Goal: Transaction & Acquisition: Purchase product/service

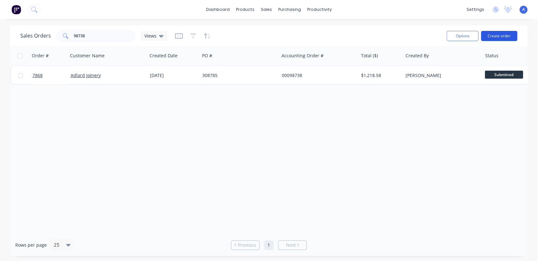
click at [504, 35] on button "Create order" at bounding box center [499, 36] width 36 height 10
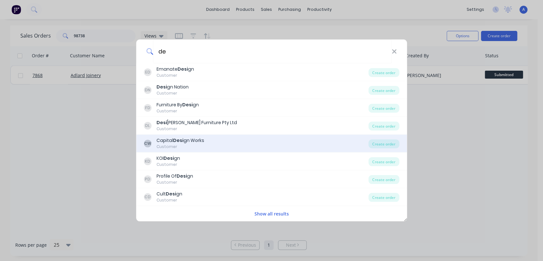
type input "d"
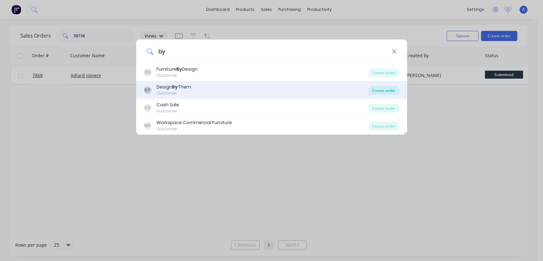
type input "by"
click at [378, 87] on div "Create order" at bounding box center [384, 90] width 31 height 9
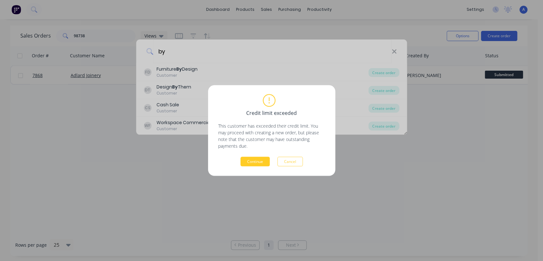
click at [257, 159] on button "Continue" at bounding box center [255, 162] width 29 height 10
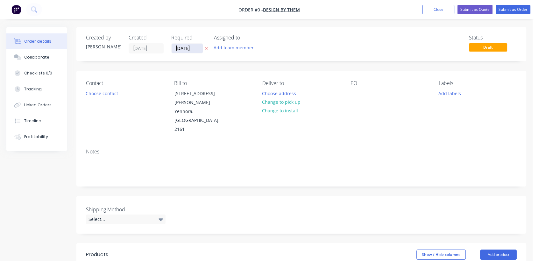
click at [194, 49] on input "[DATE]" at bounding box center [187, 49] width 31 height 10
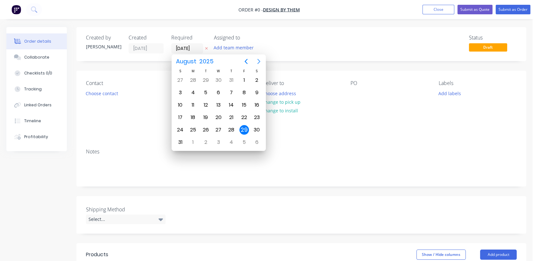
click at [257, 61] on icon "Next page" at bounding box center [259, 62] width 8 height 8
click at [219, 128] on div "31" at bounding box center [219, 130] width 10 height 10
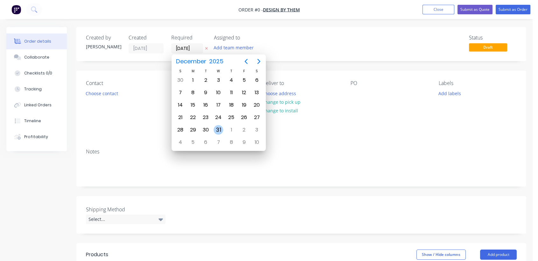
type input "[DATE]"
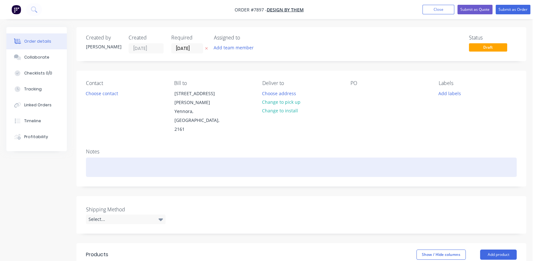
drag, startPoint x: 110, startPoint y: 152, endPoint x: 140, endPoint y: 144, distance: 31.0
click at [111, 158] on div at bounding box center [301, 167] width 431 height 19
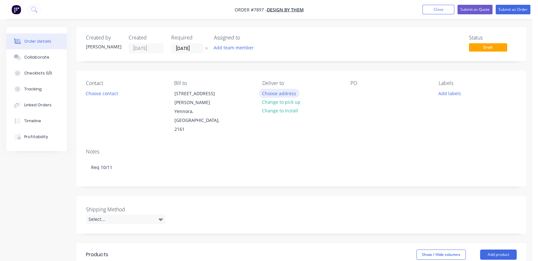
click at [284, 91] on button "Choose address" at bounding box center [279, 93] width 41 height 9
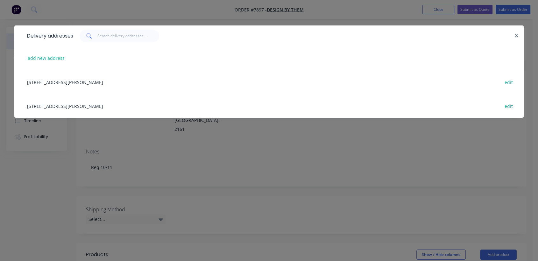
click at [76, 103] on div "[STREET_ADDRESS][PERSON_NAME] edit" at bounding box center [269, 106] width 490 height 24
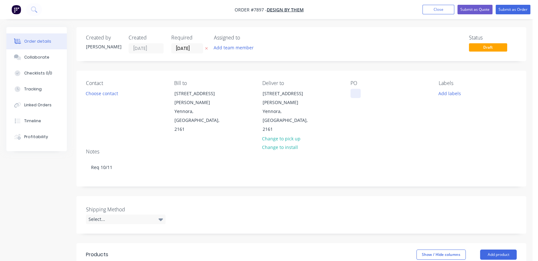
click at [357, 91] on div at bounding box center [355, 93] width 10 height 9
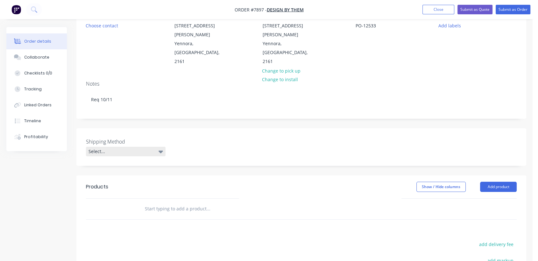
scroll to position [106, 0]
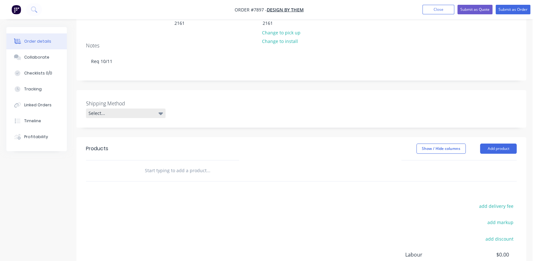
click at [106, 109] on div "Select..." at bounding box center [126, 114] width 80 height 10
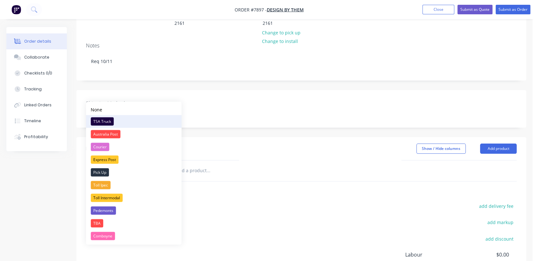
click at [104, 119] on div "TSA Truck" at bounding box center [102, 121] width 23 height 8
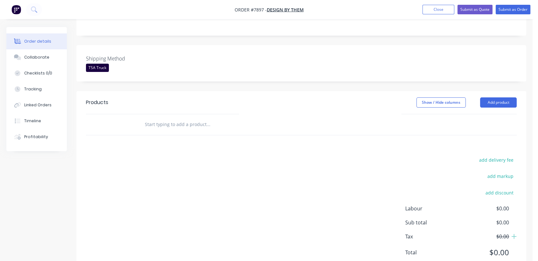
scroll to position [155, 0]
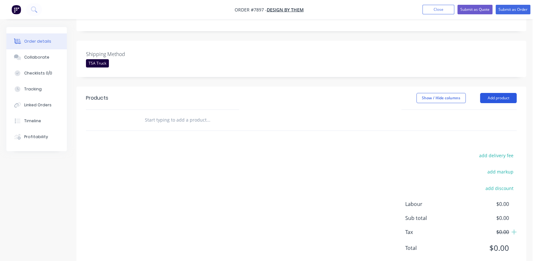
click at [506, 93] on button "Add product" at bounding box center [498, 98] width 37 height 10
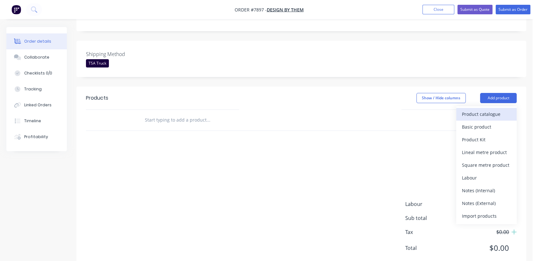
click at [477, 110] on div "Product catalogue" at bounding box center [486, 114] width 49 height 9
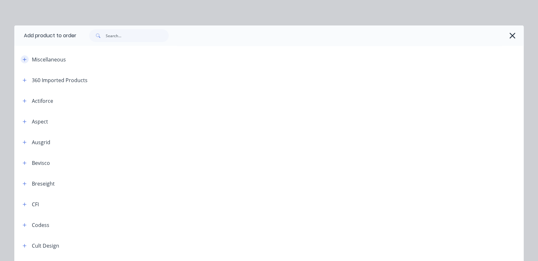
click at [23, 58] on icon "button" at bounding box center [25, 59] width 4 height 4
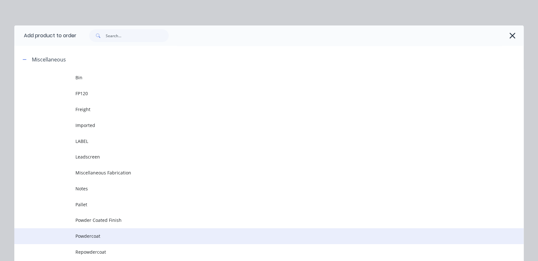
click at [93, 236] on span "Powdercoat" at bounding box center [254, 236] width 358 height 7
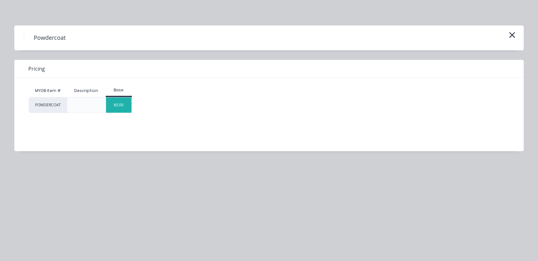
click at [122, 110] on div "$0.00" at bounding box center [119, 104] width 26 height 15
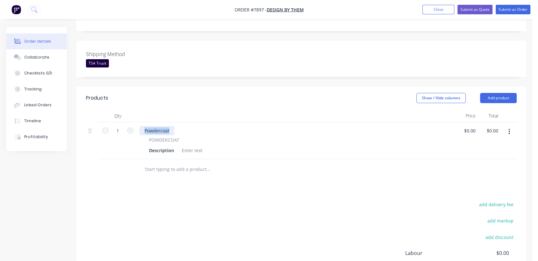
drag, startPoint x: 172, startPoint y: 111, endPoint x: 142, endPoint y: 108, distance: 29.8
click at [142, 122] on div "Powdercoat POWDERCOAT Description" at bounding box center [296, 140] width 318 height 37
copy div "Powdercoat"
click at [188, 146] on div at bounding box center [192, 150] width 26 height 9
paste div
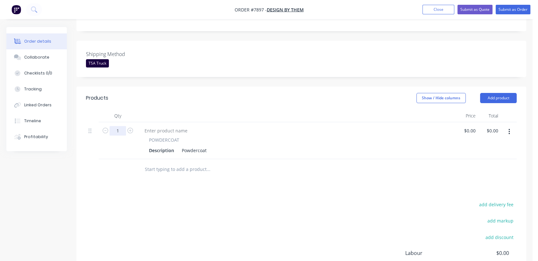
click at [122, 126] on input "1" at bounding box center [118, 131] width 17 height 10
type input "31"
click at [209, 146] on div "Description Powdercoat" at bounding box center [294, 150] width 297 height 9
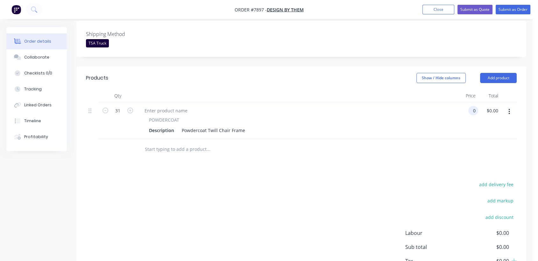
scroll to position [191, 0]
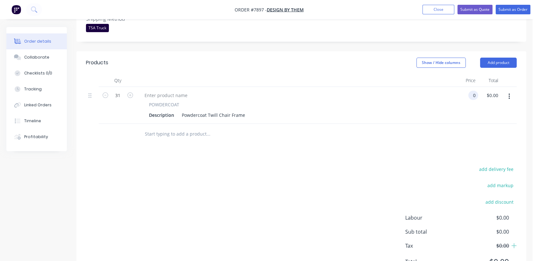
type input "$0.00"
click at [510, 91] on button "button" at bounding box center [509, 96] width 15 height 11
click at [470, 121] on div "Duplicate" at bounding box center [486, 125] width 49 height 9
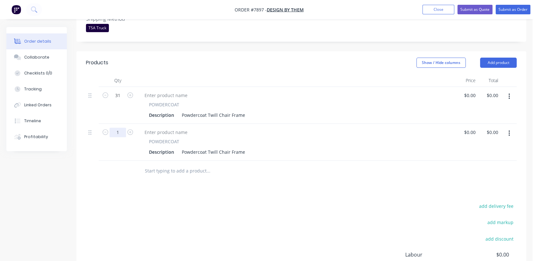
click at [121, 100] on input "1" at bounding box center [118, 96] width 17 height 10
type input "160"
click at [218, 147] on div "Powdercoat Twill Chair Frame" at bounding box center [213, 151] width 68 height 9
type input "$0.00"
click at [123, 100] on input "160" at bounding box center [118, 96] width 17 height 10
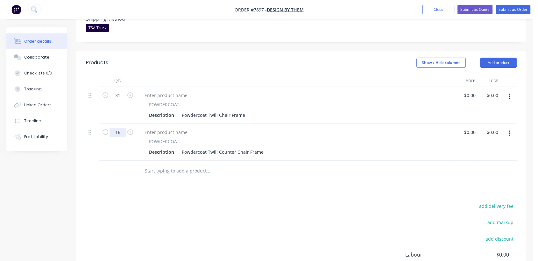
type input "16"
click at [180, 165] on input "text" at bounding box center [208, 171] width 127 height 13
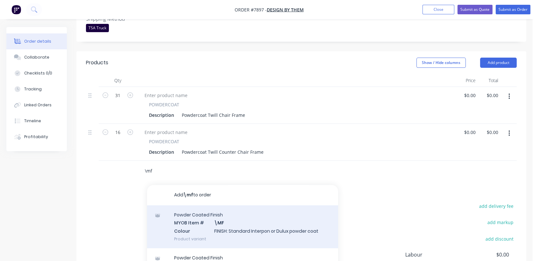
type input "\mf"
click at [224, 207] on div "Powder Coated Finish MYOB Item # \MF Colour FINISH: Standard Interpon or Dulux …" at bounding box center [242, 226] width 191 height 43
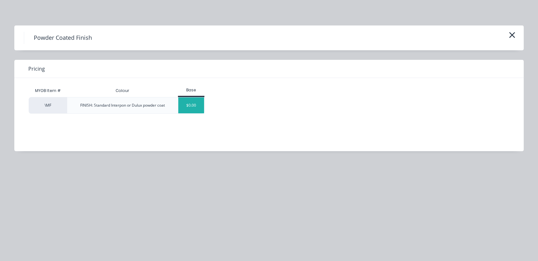
click at [197, 105] on div "$0.00" at bounding box center [191, 105] width 26 height 16
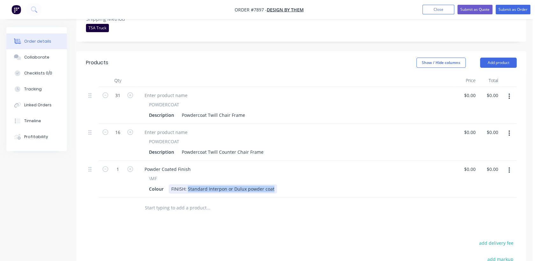
drag, startPoint x: 188, startPoint y: 172, endPoint x: 310, endPoint y: 179, distance: 122.8
click at [310, 179] on div "Qty Price Total 31 POWDERCOAT Description Powdercoat Twill Chair Frame $0.00 $0…" at bounding box center [301, 146] width 450 height 144
click at [183, 202] on input "text" at bounding box center [208, 208] width 127 height 13
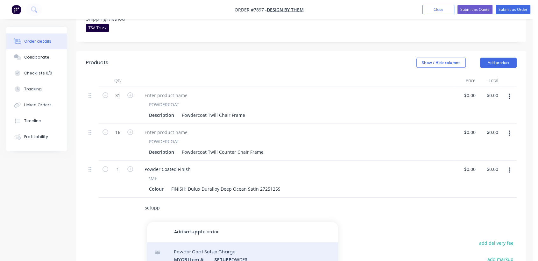
type input "setupp"
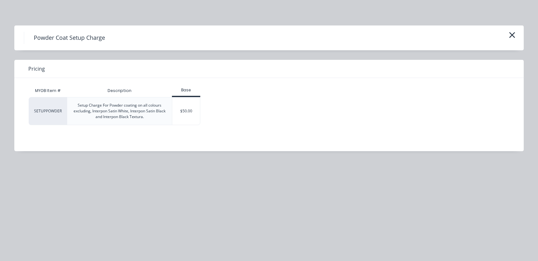
click at [201, 111] on div "SETUPPOWDER Setup Charge For Powder coating on all colours excluding, Interpon …" at bounding box center [264, 111] width 471 height 28
click at [188, 117] on div "$50.00" at bounding box center [186, 110] width 28 height 27
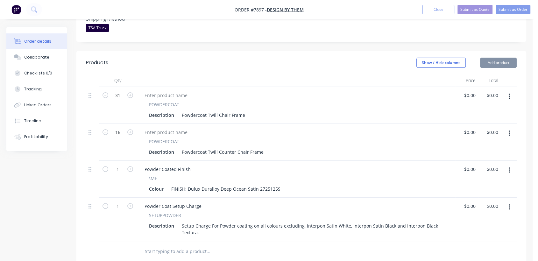
type input "$50.00"
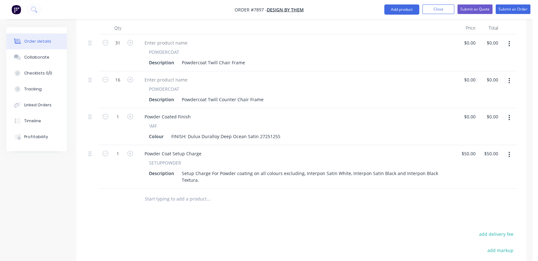
scroll to position [261, 0]
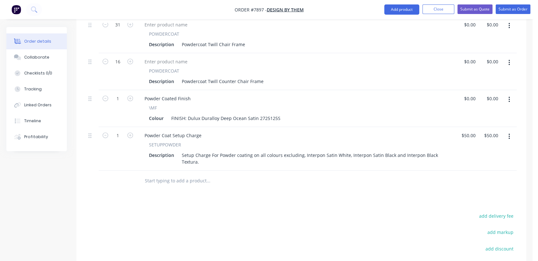
click at [173, 174] on input "text" at bounding box center [208, 180] width 127 height 13
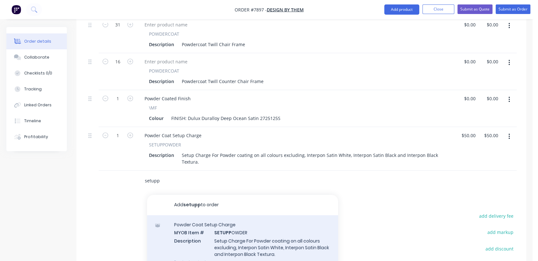
type input "setupp"
click at [239, 217] on div "Powder Coat Setup Charge MYOB Item # SETUPP OWDER Description Setup Charge For …" at bounding box center [242, 243] width 191 height 56
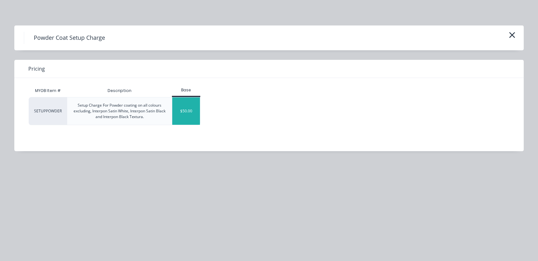
click at [177, 103] on div "$50.00" at bounding box center [186, 110] width 28 height 27
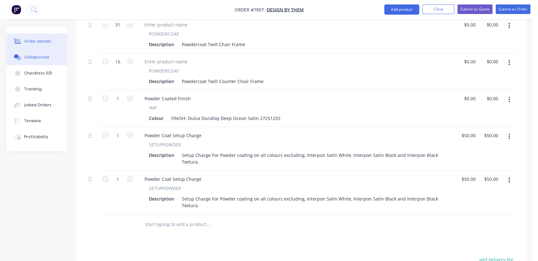
click at [35, 59] on div "Collaborate" at bounding box center [36, 57] width 25 height 6
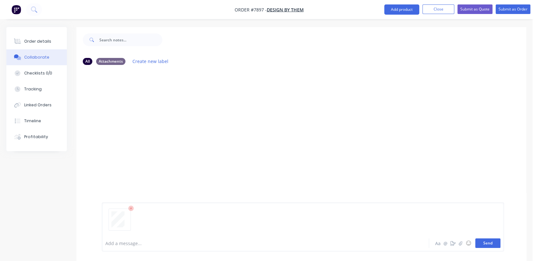
click at [479, 241] on button "Send" at bounding box center [487, 243] width 25 height 10
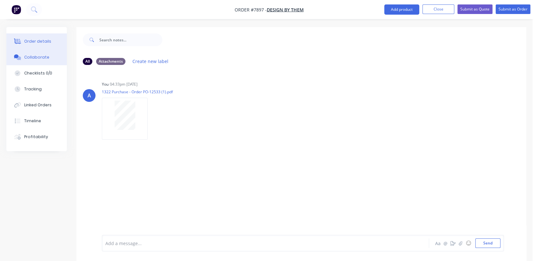
click at [47, 39] on div "Order details" at bounding box center [37, 42] width 27 height 6
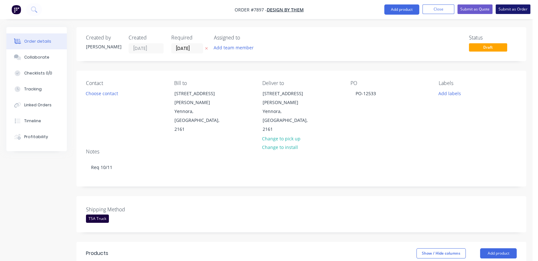
click at [518, 6] on button "Submit as Order" at bounding box center [513, 9] width 35 height 10
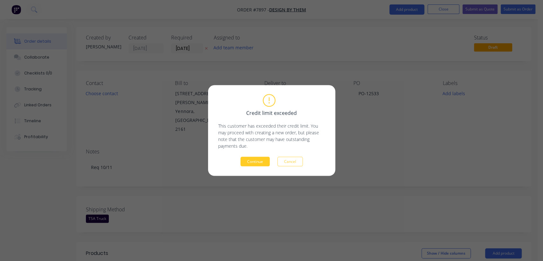
click at [257, 161] on button "Continue" at bounding box center [255, 162] width 29 height 10
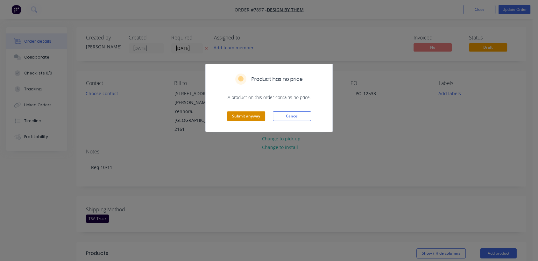
click at [240, 116] on button "Submit anyway" at bounding box center [246, 116] width 38 height 10
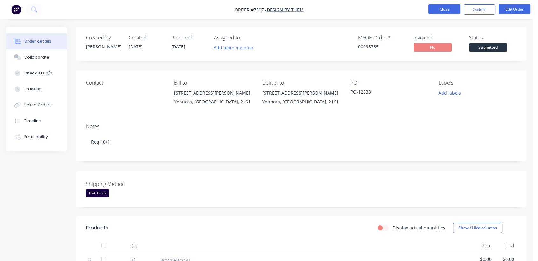
click at [450, 9] on button "Close" at bounding box center [444, 9] width 32 height 10
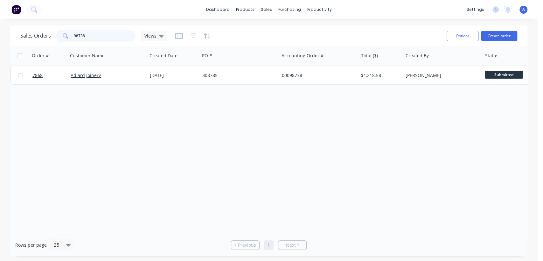
drag, startPoint x: 88, startPoint y: 37, endPoint x: 62, endPoint y: 32, distance: 26.7
click at [62, 32] on div "98738" at bounding box center [96, 36] width 80 height 13
type input "6802"
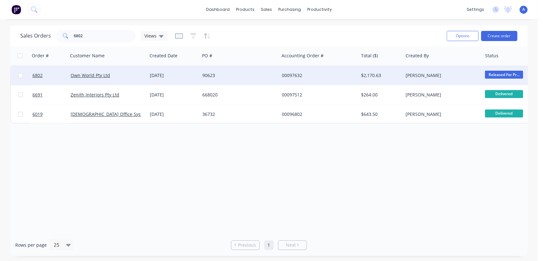
click at [225, 73] on div "90623" at bounding box center [237, 75] width 71 height 6
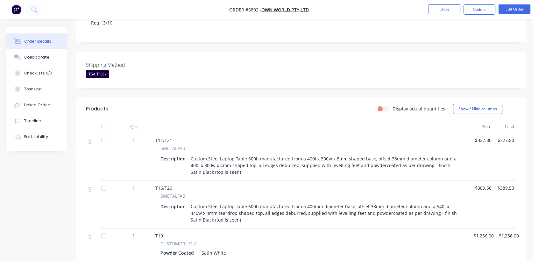
scroll to position [141, 0]
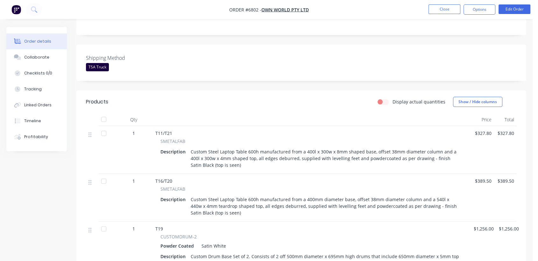
click at [216, 155] on div "Custom Steel Laptop Table 600h manufactured from a 400l x 300w x 8mm shaped bas…" at bounding box center [325, 158] width 275 height 23
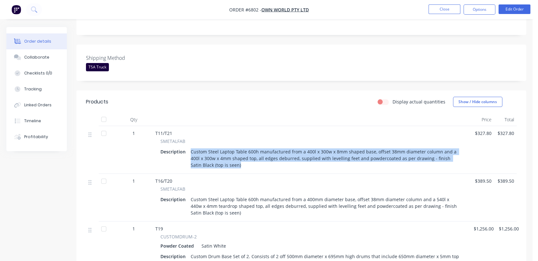
drag, startPoint x: 215, startPoint y: 157, endPoint x: 187, endPoint y: 141, distance: 31.9
click at [187, 147] on div "Description Custom Steel Laptop Table 600h manufactured from a 400l x 300w x 8m…" at bounding box center [311, 158] width 303 height 23
copy div "Custom Steel Laptop Table 600h manufactured from a 400l x 300w x 8mm shaped bas…"
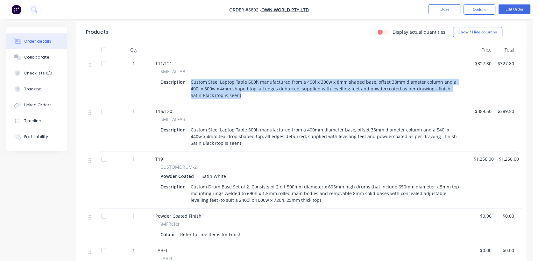
scroll to position [69, 0]
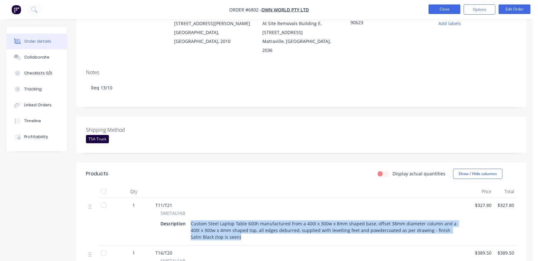
click at [442, 8] on button "Close" at bounding box center [444, 9] width 32 height 10
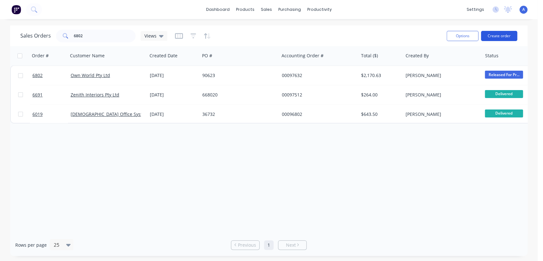
click at [500, 34] on button "Create order" at bounding box center [499, 36] width 36 height 10
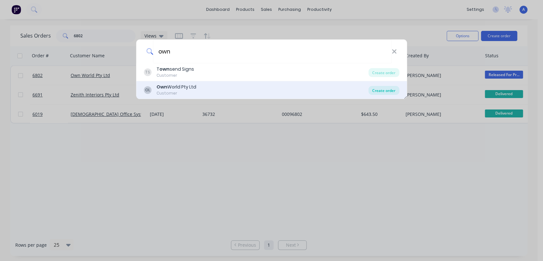
type input "own"
click at [390, 89] on div "Create order" at bounding box center [384, 90] width 31 height 9
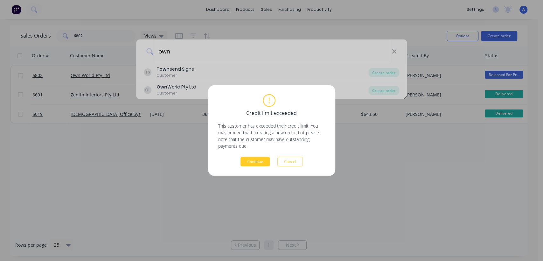
click at [252, 161] on button "Continue" at bounding box center [255, 162] width 29 height 10
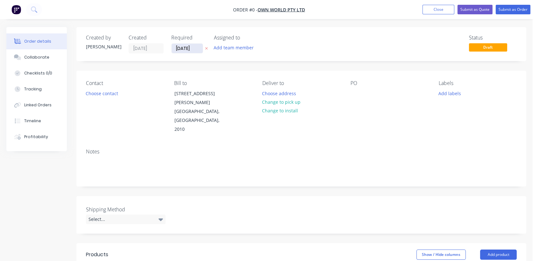
click at [197, 47] on input "[DATE]" at bounding box center [187, 49] width 31 height 10
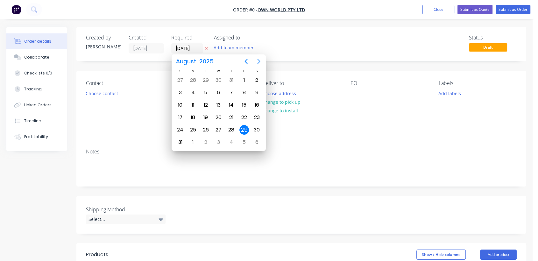
click at [258, 61] on icon "Next page" at bounding box center [259, 62] width 8 height 8
click at [216, 128] on div "31" at bounding box center [219, 130] width 10 height 10
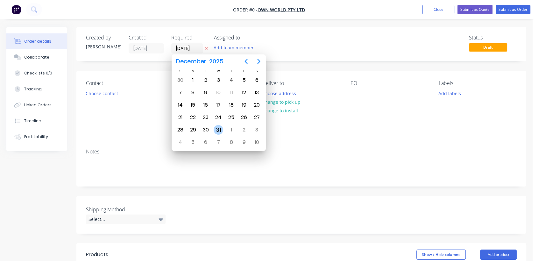
type input "[DATE]"
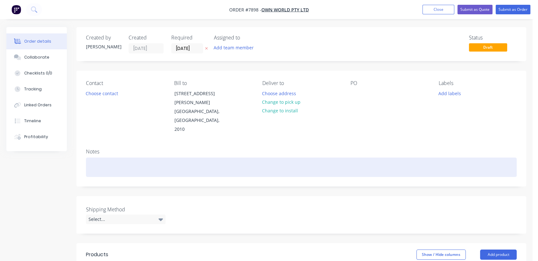
click at [106, 158] on div at bounding box center [301, 167] width 431 height 19
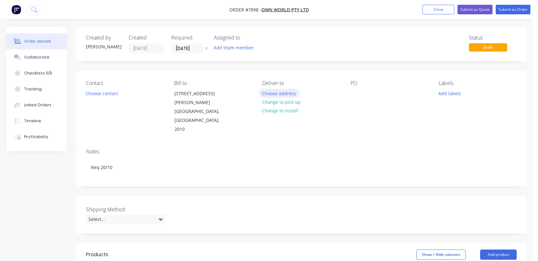
click at [275, 93] on button "Choose address" at bounding box center [279, 93] width 41 height 9
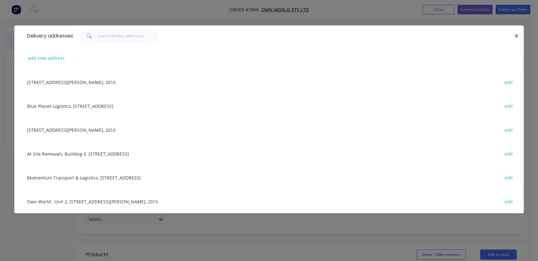
click at [70, 154] on div "At Site Removals, Building E, [STREET_ADDRESS] edit" at bounding box center [269, 154] width 490 height 24
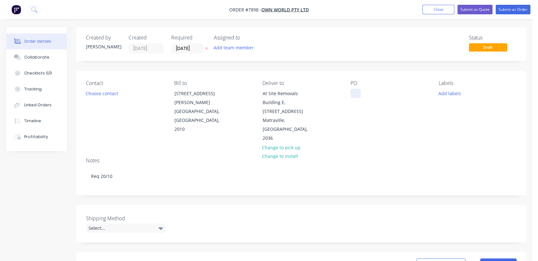
click at [357, 95] on div at bounding box center [355, 93] width 10 height 9
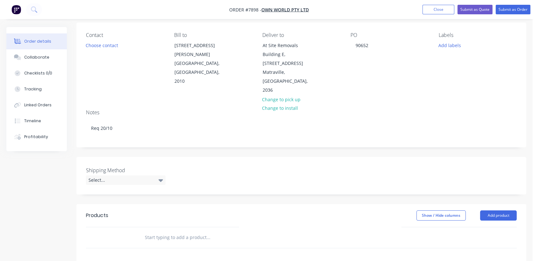
scroll to position [106, 0]
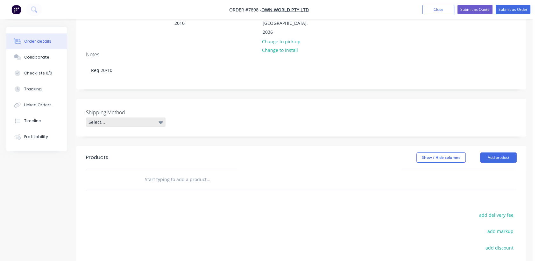
click at [112, 117] on div "Select..." at bounding box center [126, 122] width 80 height 10
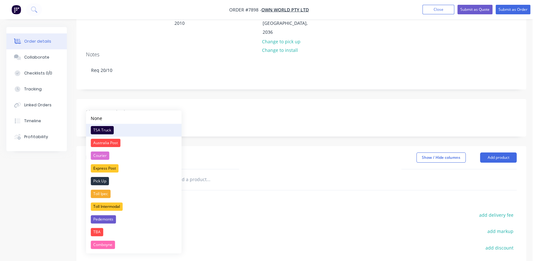
click at [106, 128] on div "TSA Truck" at bounding box center [102, 130] width 23 height 8
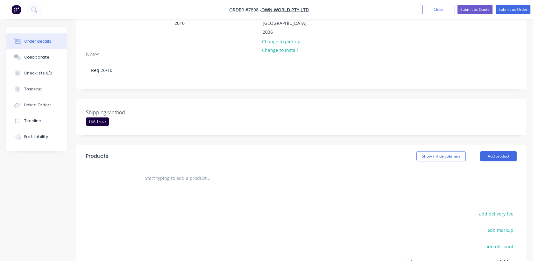
click at [193, 172] on input "text" at bounding box center [208, 178] width 127 height 13
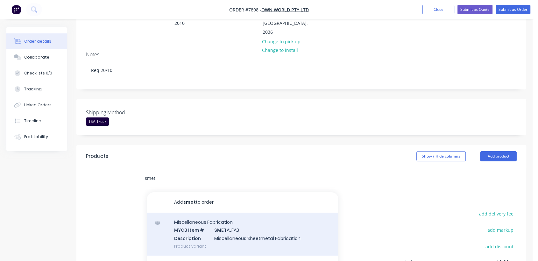
type input "smet"
click at [240, 213] on div "Miscellaneous Fabrication MYOB Item # SMET ALFAB Description Miscellaneous Shee…" at bounding box center [242, 234] width 191 height 43
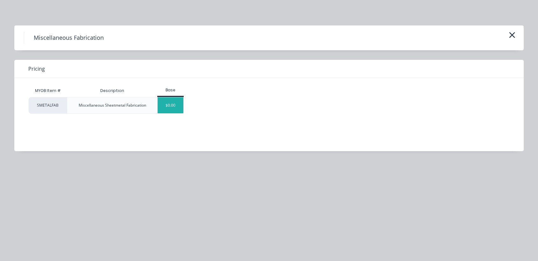
click at [171, 105] on div "$0.00" at bounding box center [171, 105] width 26 height 16
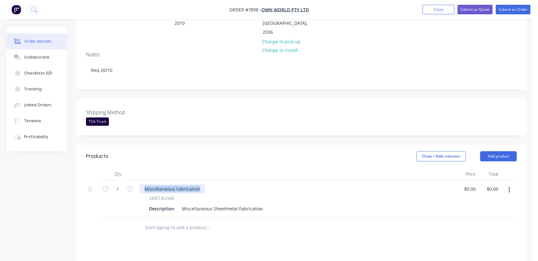
drag, startPoint x: 201, startPoint y: 171, endPoint x: 137, endPoint y: 160, distance: 65.3
click at [137, 168] on div "Qty Price Total 1 Miscellaneous Fabrication SMETALFAB Description Miscellaneous…" at bounding box center [301, 193] width 431 height 50
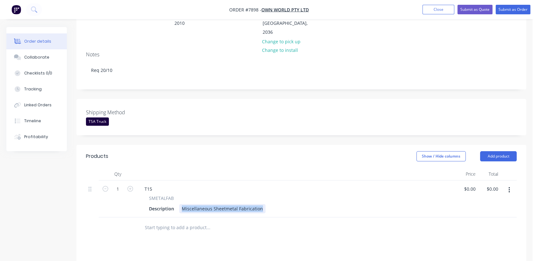
drag, startPoint x: 181, startPoint y: 189, endPoint x: 274, endPoint y: 193, distance: 93.6
click at [274, 204] on div "Description Miscellaneous Sheetmetal Fabrication" at bounding box center [294, 208] width 297 height 9
paste div
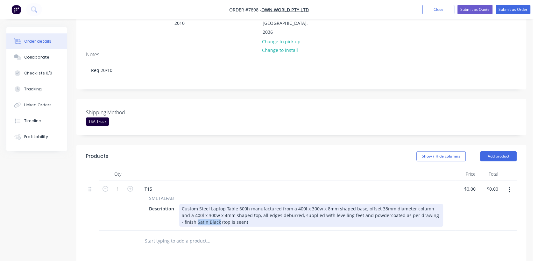
drag, startPoint x: 203, startPoint y: 204, endPoint x: 179, endPoint y: 202, distance: 24.0
click at [179, 204] on div "Custom Steel Laptop Table 600h manufactured from a 400l x 300w x 8mm shaped bas…" at bounding box center [311, 215] width 264 height 23
click at [420, 205] on div "Custom Steel Laptop Table 600h manufactured from a 400l x 300w x 8mm shaped bas…" at bounding box center [311, 215] width 259 height 20
drag, startPoint x: 231, startPoint y: 204, endPoint x: 176, endPoint y: 204, distance: 54.8
click at [176, 204] on div "Description  Custom Steel Laptop Table 600h manufactured from a 400l x 300w x …" at bounding box center [294, 215] width 297 height 23
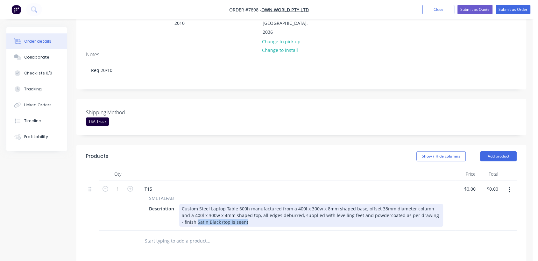
copy div "Satin Black (top is seen)"
click at [418, 205] on div "Custom Steel Laptop Table 600h manufactured from a 400l x 300w x 8mm shaped bas…" at bounding box center [311, 215] width 259 height 20
drag, startPoint x: 417, startPoint y: 197, endPoint x: 432, endPoint y: 207, distance: 17.5
click at [432, 207] on div "Custom Steel Laptop Table 600h manufactured from a 400l x 300w x 8mm shaped bas…" at bounding box center [311, 215] width 259 height 20
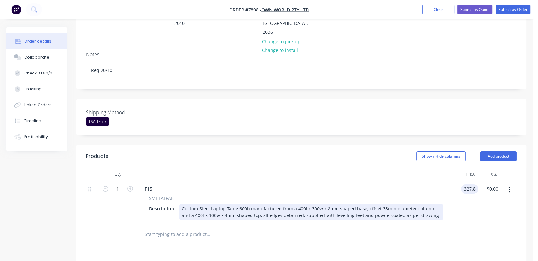
type input "$327.80"
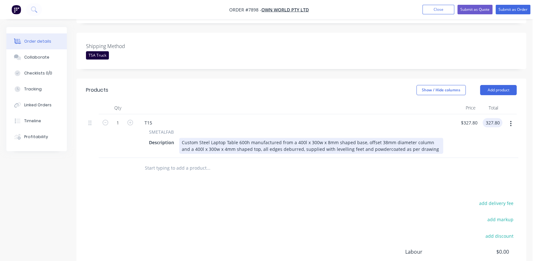
scroll to position [177, 0]
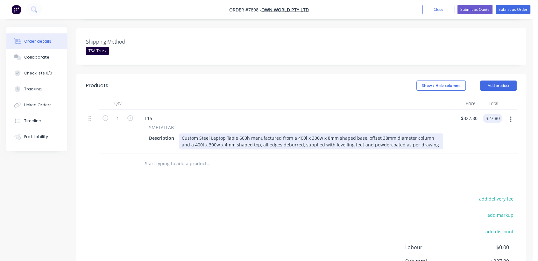
type input "$327.80"
click at [188, 157] on input "text" at bounding box center [208, 163] width 127 height 13
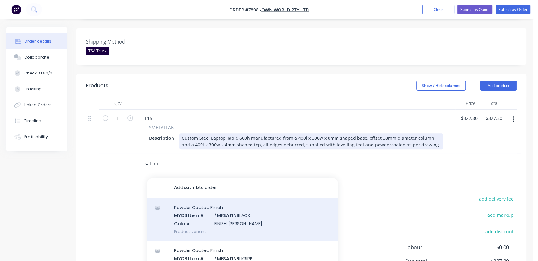
type input "satinb"
click at [225, 205] on div "Powder Coated Finish MYOB Item # \MF SATINB LACK Colour FINISH: Satin Black Pro…" at bounding box center [242, 219] width 191 height 43
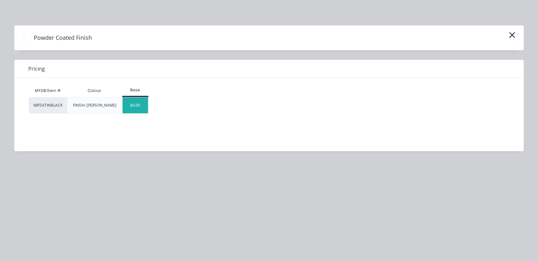
click at [138, 106] on div "$0.00" at bounding box center [136, 105] width 26 height 16
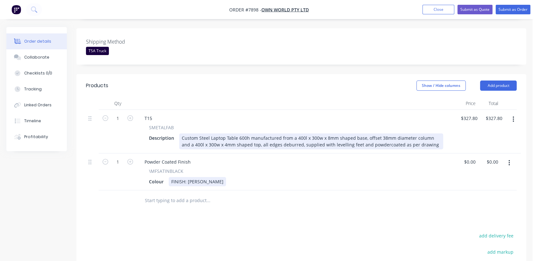
click at [210, 177] on div "FINISH: [PERSON_NAME]" at bounding box center [197, 181] width 57 height 9
type input "$0.00"
click at [162, 194] on input "text" at bounding box center [208, 200] width 127 height 13
type input "\mo"
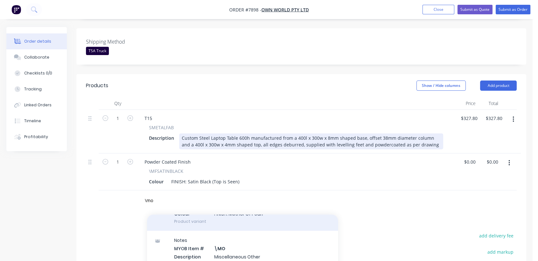
scroll to position [106, 0]
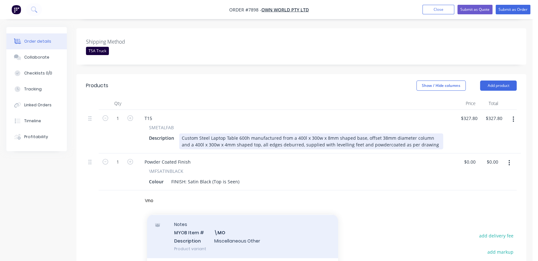
click at [237, 221] on div "Notes MYOB Item # \MO Description Miscellaneous Other Product variant" at bounding box center [242, 236] width 191 height 43
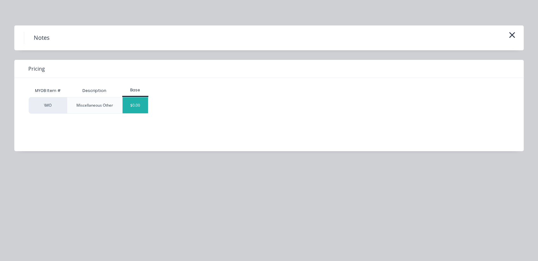
click at [134, 104] on div "$0.00" at bounding box center [136, 105] width 26 height 16
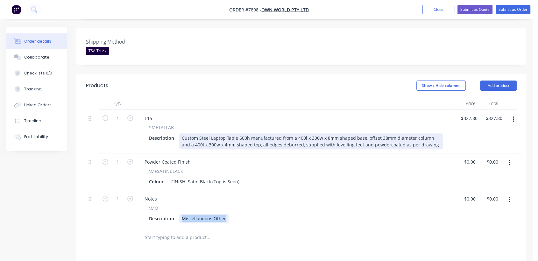
drag, startPoint x: 180, startPoint y: 205, endPoint x: 260, endPoint y: 212, distance: 80.5
click at [260, 212] on div "Notes \MO Description Miscellaneous Other" at bounding box center [296, 208] width 318 height 37
type input "$0.00"
click at [35, 59] on div "Collaborate" at bounding box center [36, 57] width 25 height 6
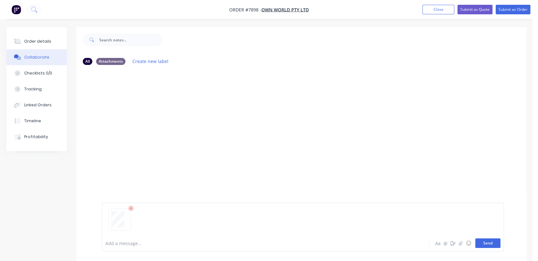
click at [494, 242] on button "Send" at bounding box center [487, 243] width 25 height 10
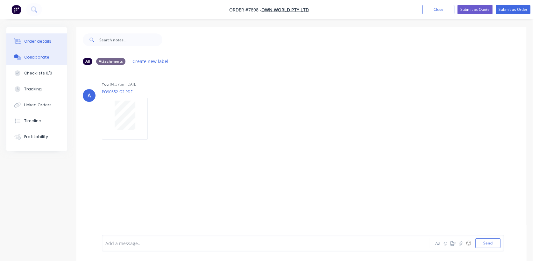
click at [30, 39] on div "Order details" at bounding box center [37, 42] width 27 height 6
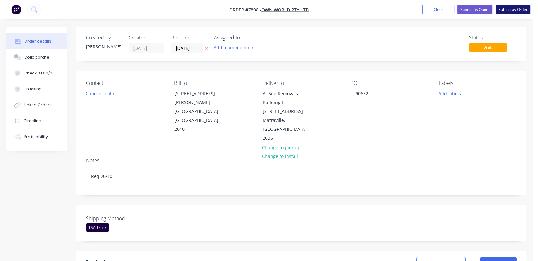
click at [507, 7] on button "Submit as Order" at bounding box center [513, 10] width 35 height 10
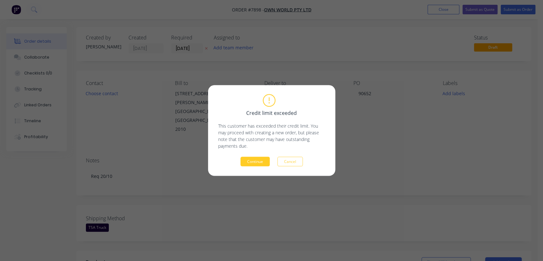
click at [255, 162] on button "Continue" at bounding box center [255, 162] width 29 height 10
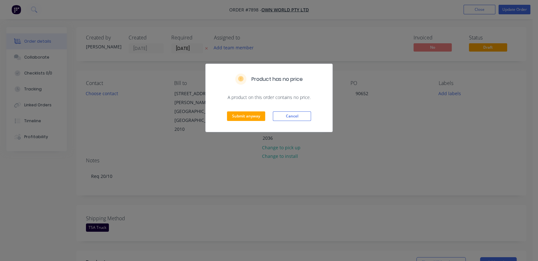
click at [243, 111] on div "Submit anyway Cancel" at bounding box center [269, 116] width 127 height 31
click at [243, 114] on button "Submit anyway" at bounding box center [246, 116] width 38 height 10
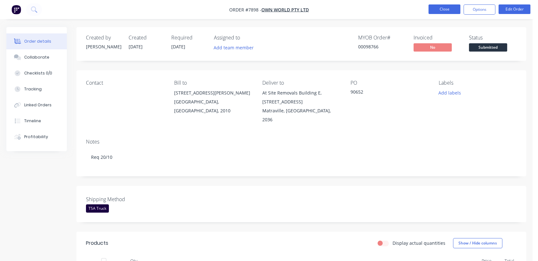
click at [449, 10] on button "Close" at bounding box center [444, 9] width 32 height 10
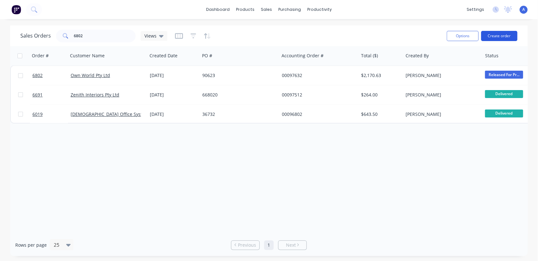
click at [509, 37] on button "Create order" at bounding box center [499, 36] width 36 height 10
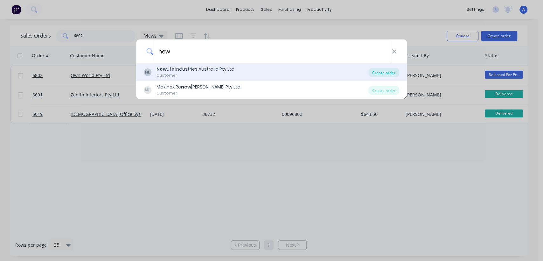
type input "new"
click at [377, 70] on div "Create order" at bounding box center [384, 72] width 31 height 9
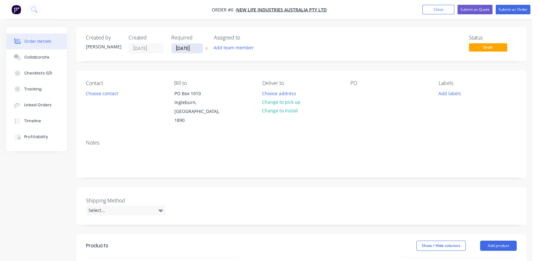
click at [197, 45] on input "[DATE]" at bounding box center [187, 49] width 31 height 10
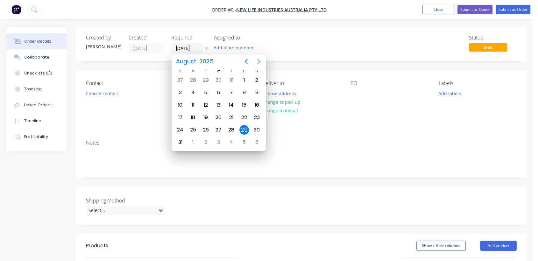
click at [257, 61] on icon "Next page" at bounding box center [259, 62] width 8 height 8
click at [218, 126] on div "31" at bounding box center [219, 130] width 10 height 10
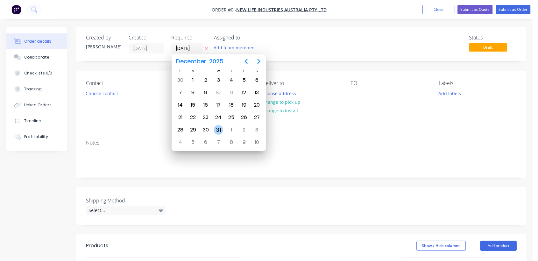
type input "[DATE]"
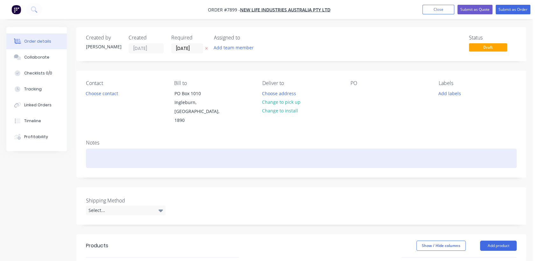
drag, startPoint x: 105, startPoint y: 147, endPoint x: 165, endPoint y: 147, distance: 59.5
click at [106, 149] on div at bounding box center [301, 158] width 431 height 19
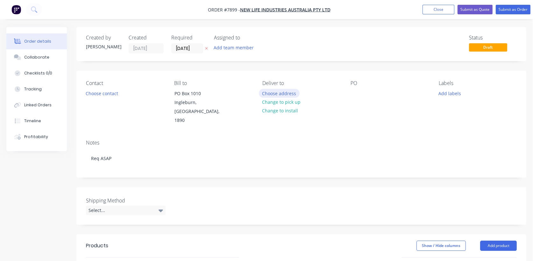
click at [288, 93] on button "Choose address" at bounding box center [279, 93] width 41 height 9
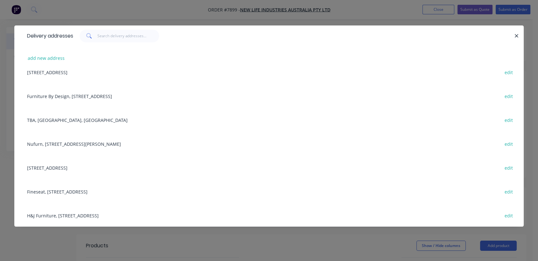
scroll to position [141, 0]
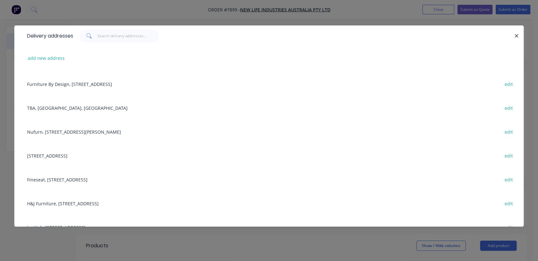
click at [76, 179] on div "Fineseat, [STREET_ADDRESS] edit" at bounding box center [269, 179] width 490 height 24
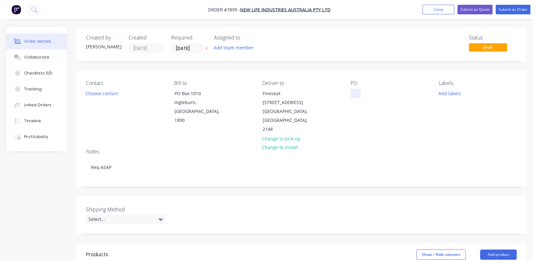
click at [354, 92] on div at bounding box center [355, 93] width 10 height 9
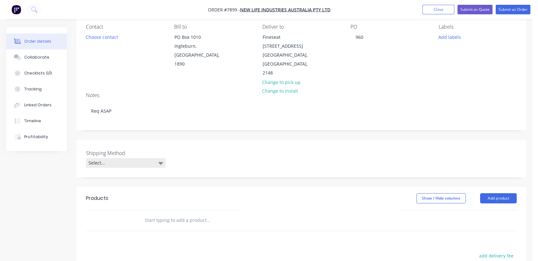
scroll to position [71, 0]
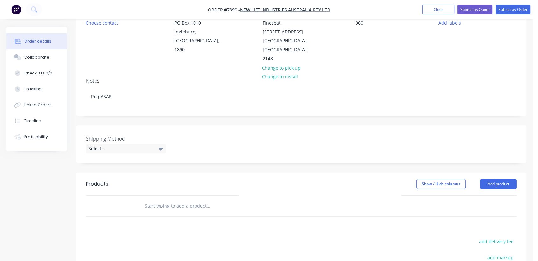
click at [117, 135] on label "Shipping Method" at bounding box center [126, 139] width 80 height 8
click at [118, 144] on div "Select..." at bounding box center [126, 149] width 80 height 10
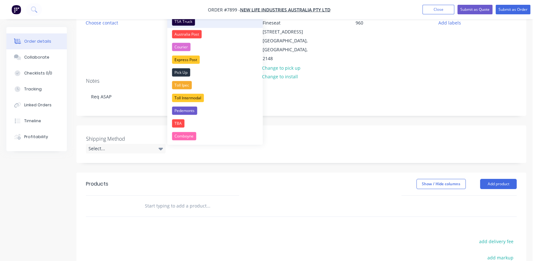
click at [193, 19] on div "TSA Truck" at bounding box center [183, 22] width 23 height 8
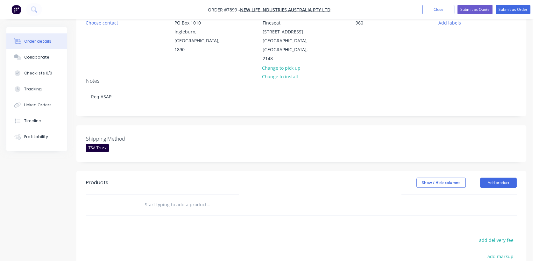
scroll to position [141, 0]
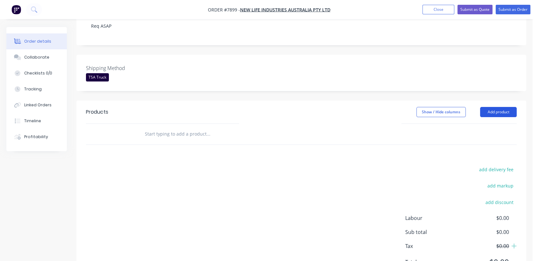
click at [497, 107] on button "Add product" at bounding box center [498, 112] width 37 height 10
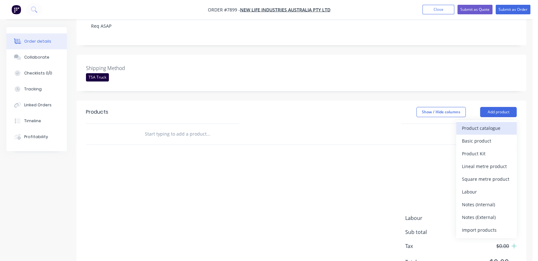
click at [472, 124] on div "Product catalogue" at bounding box center [486, 128] width 49 height 9
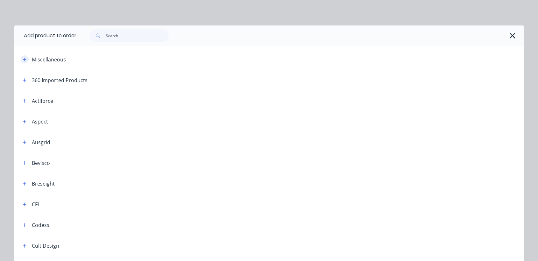
click at [23, 60] on icon "button" at bounding box center [25, 60] width 4 height 4
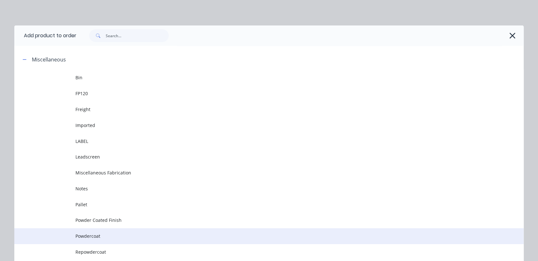
click at [90, 236] on span "Powdercoat" at bounding box center [254, 236] width 358 height 7
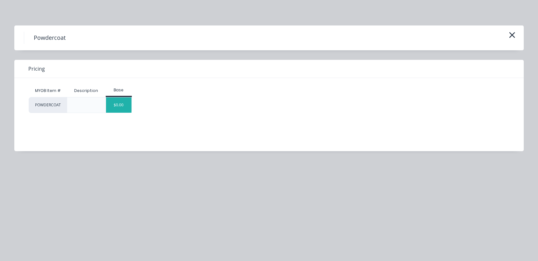
click at [127, 108] on div "$0.00" at bounding box center [119, 104] width 26 height 15
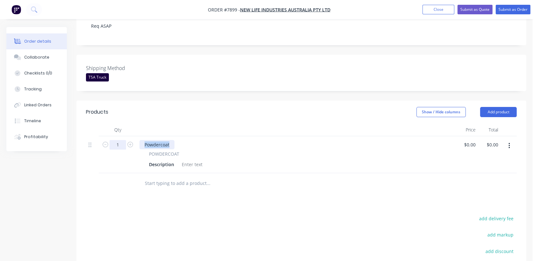
drag, startPoint x: 172, startPoint y: 124, endPoint x: 120, endPoint y: 126, distance: 51.9
click at [120, 136] on div "1 Powdercoat POWDERCOAT Description $0.00 $0.00 $0.00 $0.00" at bounding box center [301, 154] width 431 height 37
click at [118, 140] on input "1" at bounding box center [118, 145] width 17 height 10
type input "4"
click at [194, 160] on div at bounding box center [192, 164] width 26 height 9
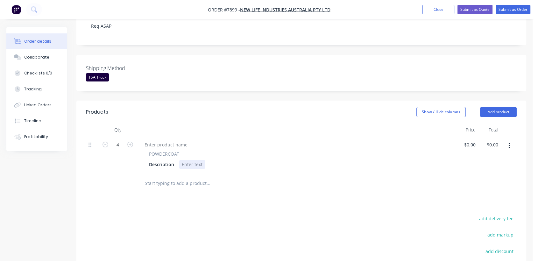
paste div
type input "$0.00"
click at [187, 177] on input "text" at bounding box center [208, 183] width 127 height 13
click at [487, 107] on button "Add product" at bounding box center [498, 112] width 37 height 10
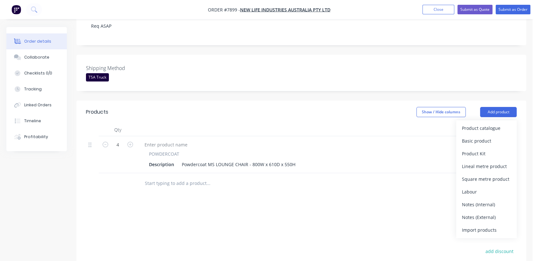
click at [378, 151] on div "POWDERCOAT" at bounding box center [296, 154] width 294 height 7
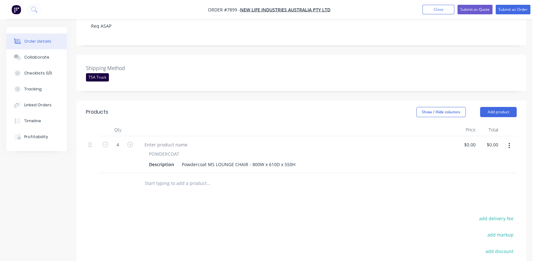
click at [509, 143] on icon "button" at bounding box center [508, 146] width 1 height 6
click at [483, 171] on div "Duplicate" at bounding box center [486, 175] width 49 height 9
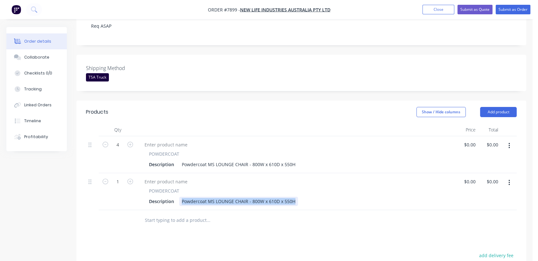
drag, startPoint x: 180, startPoint y: 183, endPoint x: 280, endPoint y: 184, distance: 100.0
click at [315, 197] on div "Description Powdercoat MS LOUNGE CHAIR - 800W x 610D x 550H" at bounding box center [294, 201] width 297 height 9
paste div
click at [129, 179] on icon "button" at bounding box center [130, 182] width 6 height 6
type input "2"
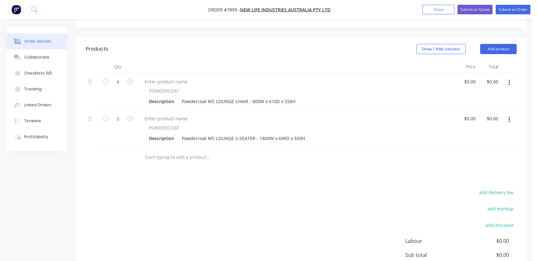
scroll to position [212, 0]
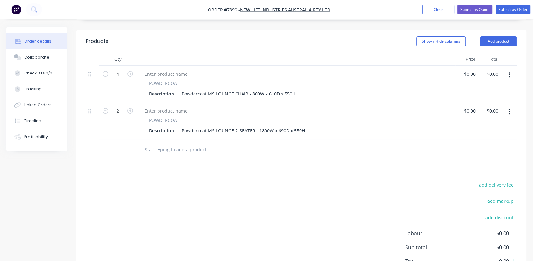
click at [162, 143] on input "text" at bounding box center [208, 149] width 127 height 13
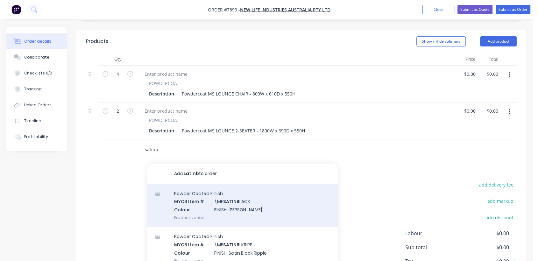
type input "satinb"
click at [221, 189] on div "Powder Coated Finish MYOB Item # \MF SATINB LACK Colour FINISH: Satin Black Pro…" at bounding box center [242, 205] width 191 height 43
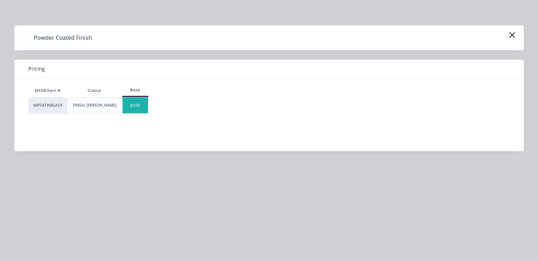
click at [136, 110] on div "$0.00" at bounding box center [136, 105] width 26 height 16
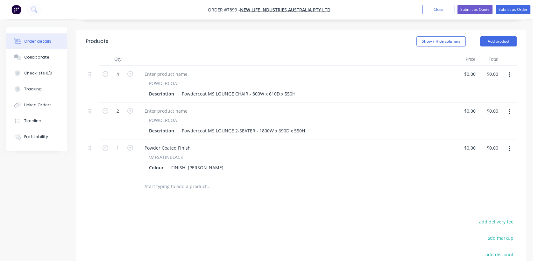
click at [191, 180] on input "text" at bounding box center [208, 186] width 127 height 13
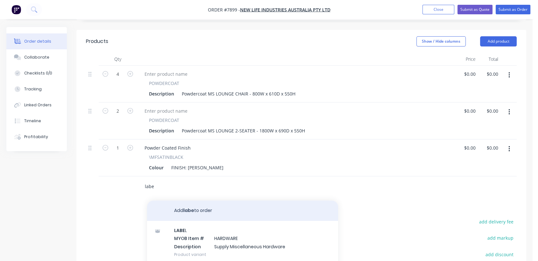
scroll to position [15, 0]
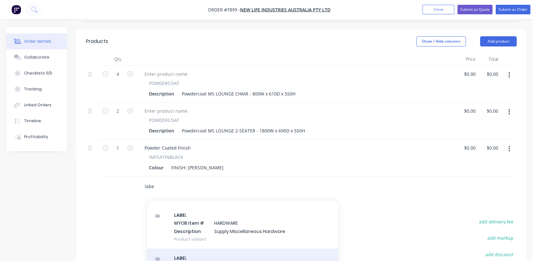
type input "labe"
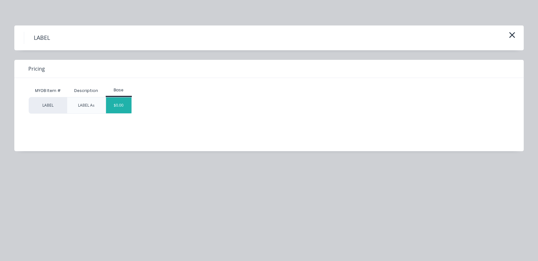
click at [130, 102] on div "$0.00" at bounding box center [119, 105] width 26 height 16
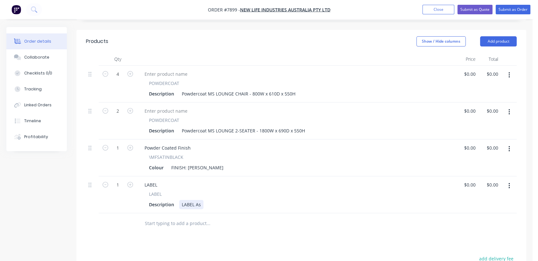
click at [202, 200] on div "LABEL As" at bounding box center [191, 204] width 24 height 9
type input "$0.00"
click at [193, 217] on input "text" at bounding box center [208, 223] width 127 height 13
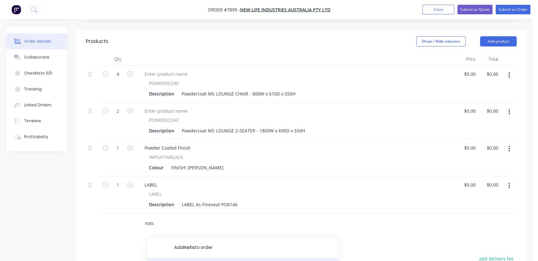
type input "notc"
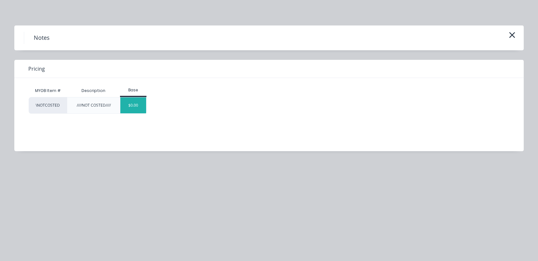
click at [140, 106] on div "$0.00" at bounding box center [133, 105] width 26 height 16
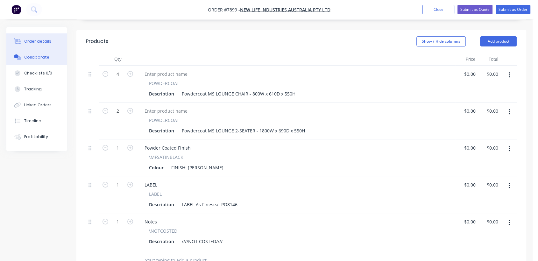
click at [39, 55] on div "Collaborate" at bounding box center [36, 57] width 25 height 6
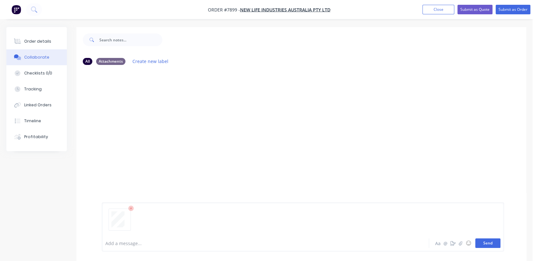
click at [486, 244] on button "Send" at bounding box center [487, 243] width 25 height 10
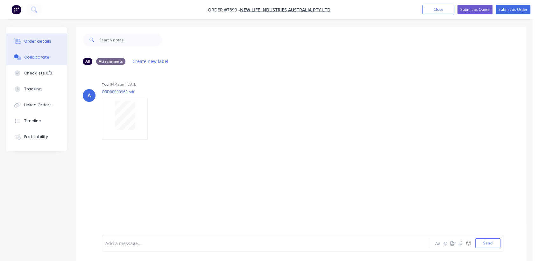
click at [29, 40] on div "Order details" at bounding box center [37, 42] width 27 height 6
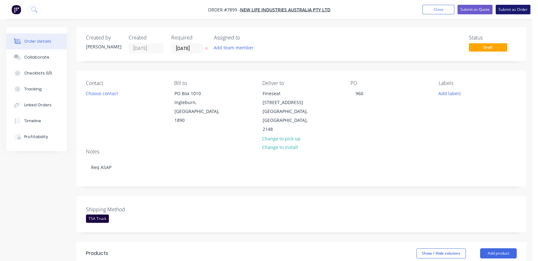
drag, startPoint x: 524, startPoint y: 11, endPoint x: 488, endPoint y: 13, distance: 35.4
click at [523, 11] on button "Submit as Order" at bounding box center [513, 10] width 35 height 10
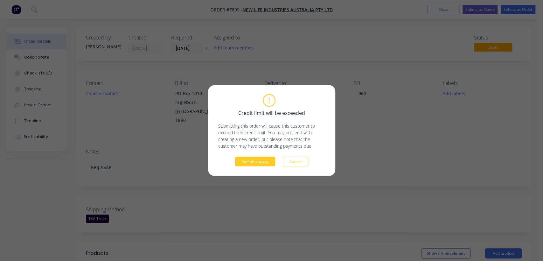
click at [262, 159] on button "Submit anyway" at bounding box center [255, 162] width 40 height 10
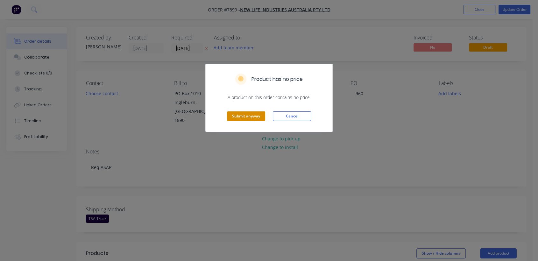
click at [249, 115] on button "Submit anyway" at bounding box center [246, 116] width 38 height 10
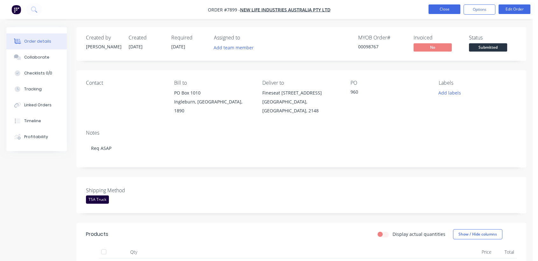
click at [437, 9] on button "Close" at bounding box center [444, 9] width 32 height 10
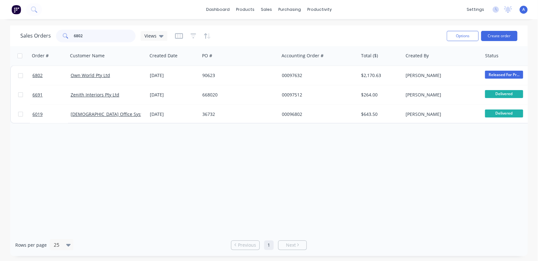
drag, startPoint x: 86, startPoint y: 37, endPoint x: 56, endPoint y: 37, distance: 29.9
click at [56, 37] on div "6802" at bounding box center [96, 36] width 80 height 13
type input "7645"
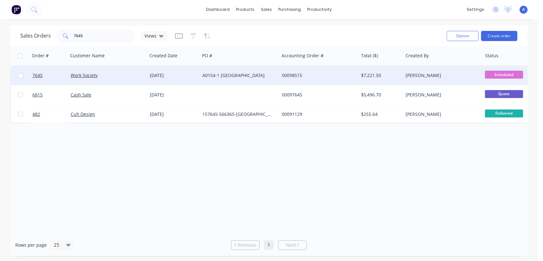
click at [233, 75] on div "A0154-1 [GEOGRAPHIC_DATA]" at bounding box center [237, 75] width 71 height 6
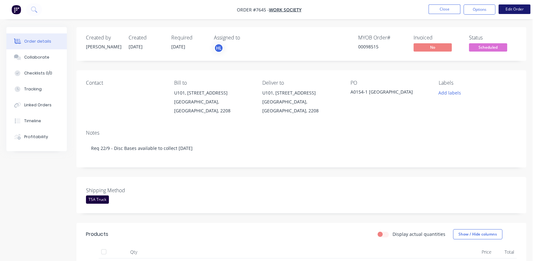
click at [511, 8] on button "Edit Order" at bounding box center [515, 9] width 32 height 10
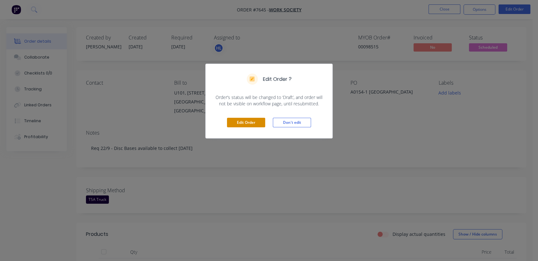
click at [253, 122] on button "Edit Order" at bounding box center [246, 123] width 38 height 10
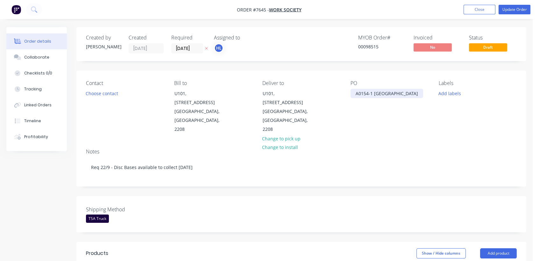
click at [411, 94] on div "A0154-1 [GEOGRAPHIC_DATA]" at bounding box center [386, 93] width 73 height 9
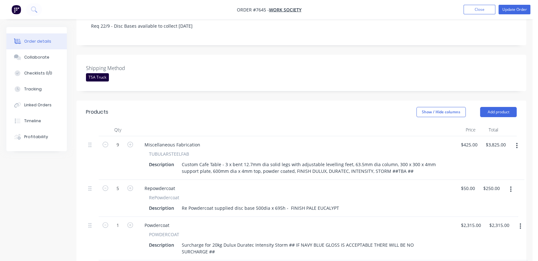
scroll to position [177, 0]
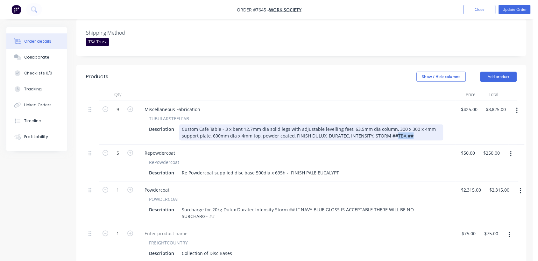
drag, startPoint x: 413, startPoint y: 117, endPoint x: 359, endPoint y: 120, distance: 54.2
click at [355, 124] on div "Custom Cafe Table - 3 x bent 12.7mm dia solid legs with adjustable levelling fe…" at bounding box center [311, 132] width 264 height 16
click at [364, 124] on div "Custom Cafe Table - 3 x bent 12.7mm dia solid legs with adjustable levelling fe…" at bounding box center [311, 132] width 264 height 16
drag, startPoint x: 411, startPoint y: 116, endPoint x: 259, endPoint y: 119, distance: 151.9
click at [259, 124] on div "Custom Cafe Table - 3 x bent 12.7mm dia solid legs with adjustable levelling fe…" at bounding box center [311, 132] width 264 height 16
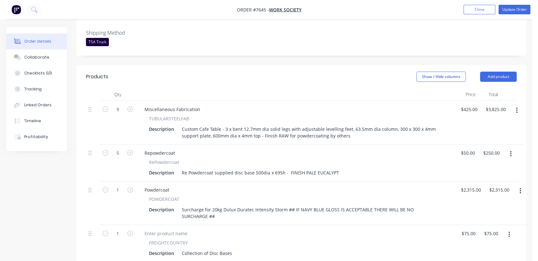
click at [521, 185] on button "button" at bounding box center [520, 190] width 15 height 11
click at [484, 241] on div "Delete" at bounding box center [497, 245] width 49 height 9
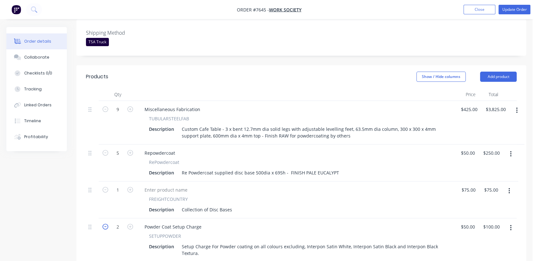
click at [104, 224] on icon "button" at bounding box center [106, 227] width 6 height 6
type input "1"
type input "$50.00"
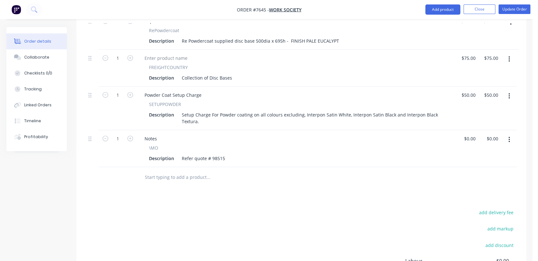
scroll to position [318, 0]
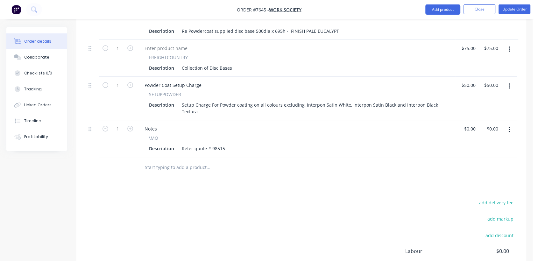
click at [172, 161] on input "text" at bounding box center [208, 167] width 127 height 13
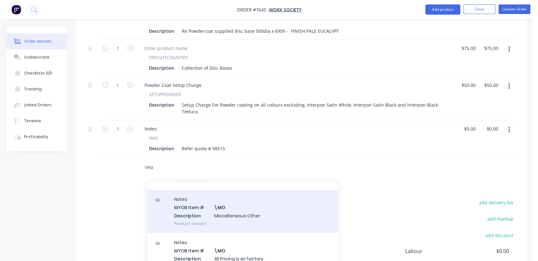
scroll to position [106, 0]
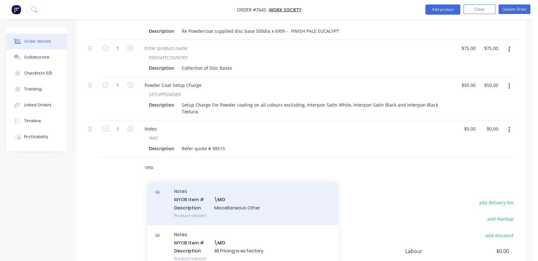
type input "\mo"
click at [239, 186] on div "Notes MYOB Item # \MO Description Miscellaneous Other Product variant" at bounding box center [242, 203] width 191 height 43
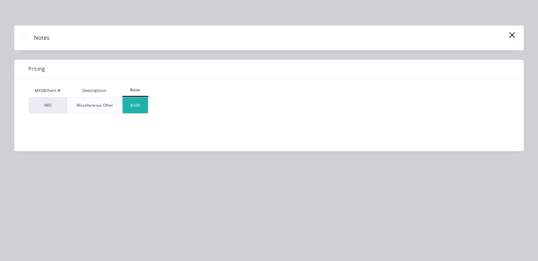
click at [139, 103] on div "$0.00" at bounding box center [136, 105] width 26 height 16
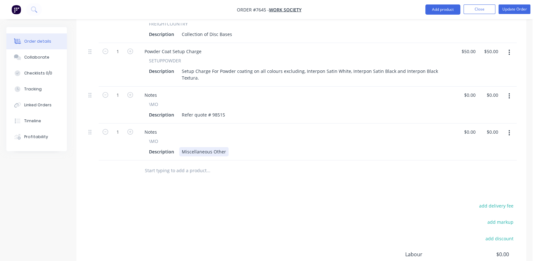
scroll to position [354, 0]
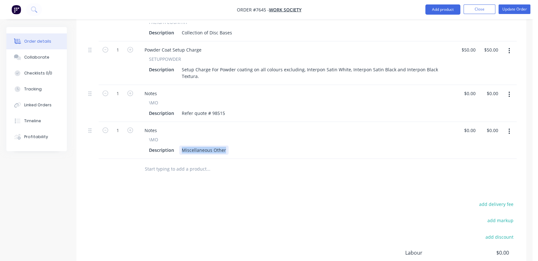
drag, startPoint x: 180, startPoint y: 131, endPoint x: 253, endPoint y: 142, distance: 74.0
click at [253, 142] on div "Qty Price Total 9 Miscellaneous Fabrication TUBULARSTEELFAB Description Custom …" at bounding box center [301, 45] width 450 height 268
type input "$75.00"
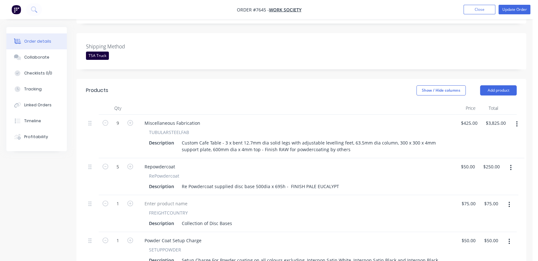
scroll to position [141, 0]
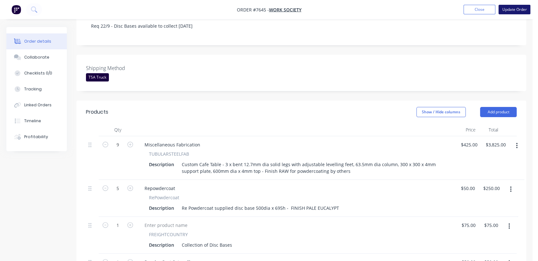
type input "$75.00"
click at [517, 7] on button "Update Order" at bounding box center [515, 10] width 32 height 10
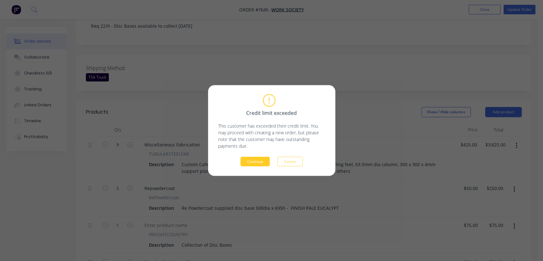
click at [248, 159] on button "Continue" at bounding box center [255, 162] width 29 height 10
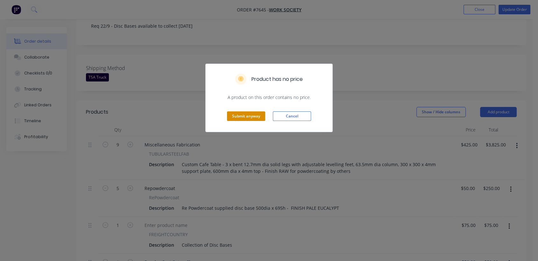
click at [243, 113] on button "Submit anyway" at bounding box center [246, 116] width 38 height 10
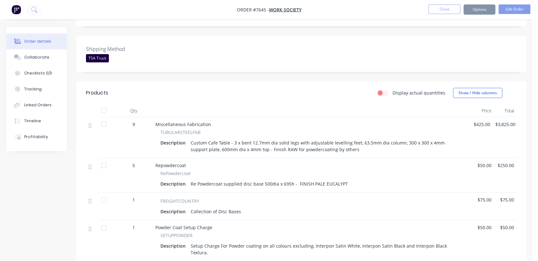
scroll to position [134, 0]
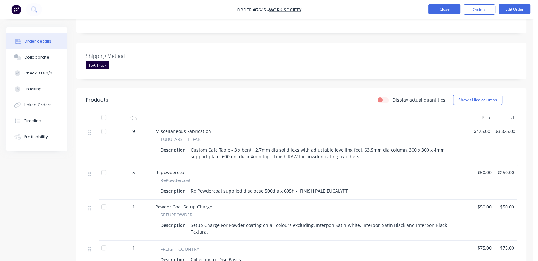
click at [441, 8] on button "Close" at bounding box center [444, 9] width 32 height 10
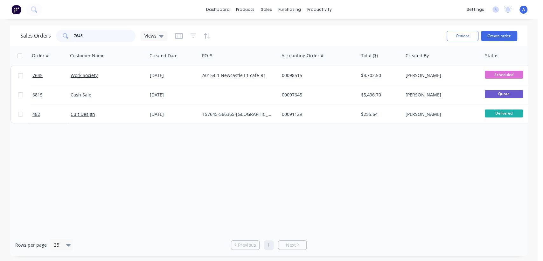
drag, startPoint x: 102, startPoint y: 35, endPoint x: 52, endPoint y: 38, distance: 49.4
click at [52, 38] on div "Sales Orders 7645 Views" at bounding box center [93, 36] width 147 height 13
type input "6745"
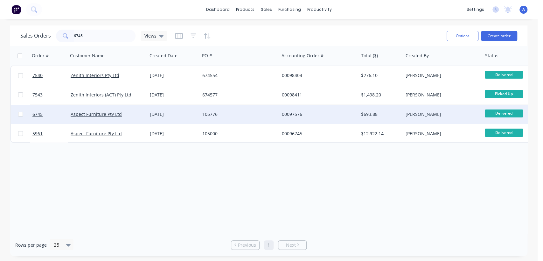
click at [226, 110] on div "105776" at bounding box center [239, 114] width 79 height 19
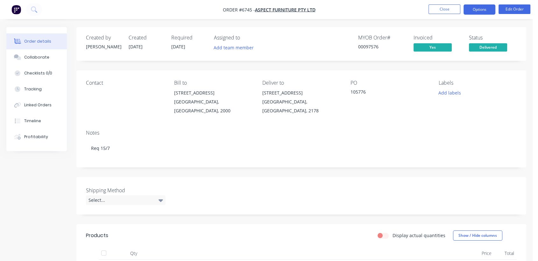
click at [478, 8] on button "Options" at bounding box center [479, 9] width 32 height 10
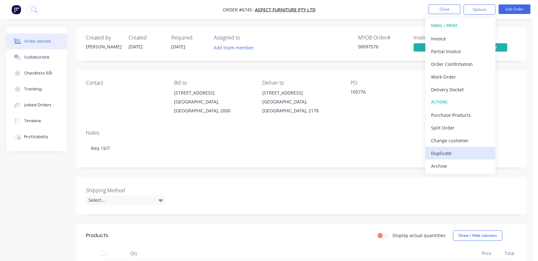
click at [440, 149] on div "Duplicate" at bounding box center [460, 153] width 59 height 9
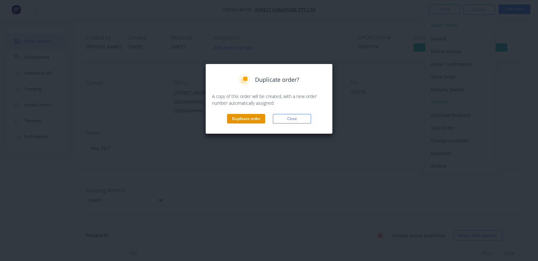
click at [246, 115] on button "Duplicate order" at bounding box center [246, 119] width 38 height 10
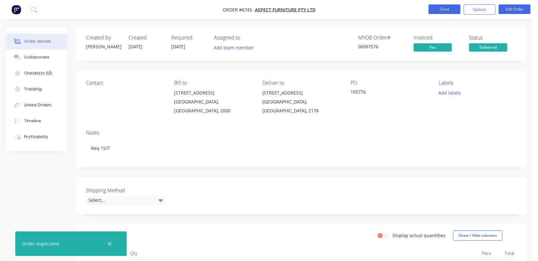
click at [441, 6] on button "Close" at bounding box center [444, 9] width 32 height 10
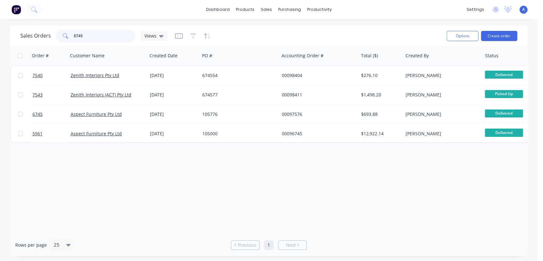
drag, startPoint x: 85, startPoint y: 35, endPoint x: 54, endPoint y: 29, distance: 31.8
click at [54, 29] on div "Sales Orders 6745 Views" at bounding box center [230, 36] width 421 height 16
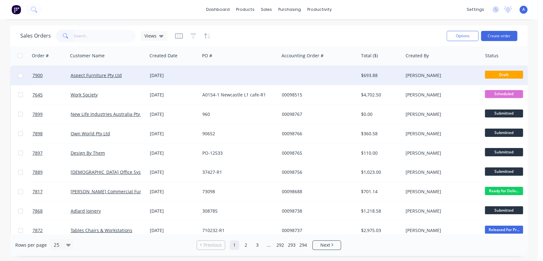
click at [201, 74] on div at bounding box center [239, 75] width 79 height 19
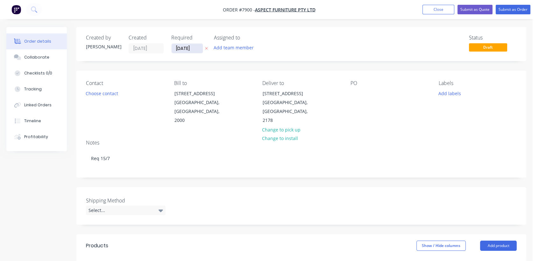
click at [198, 47] on input "[DATE]" at bounding box center [187, 49] width 31 height 10
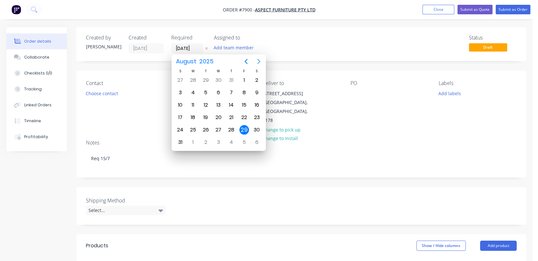
click at [260, 61] on icon "Next page" at bounding box center [259, 62] width 8 height 8
click at [219, 128] on div "31" at bounding box center [219, 130] width 10 height 10
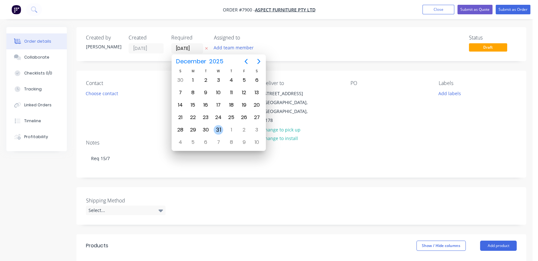
type input "[DATE]"
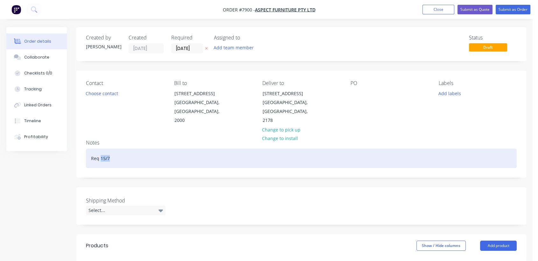
drag, startPoint x: 111, startPoint y: 148, endPoint x: 101, endPoint y: 148, distance: 9.9
click at [101, 149] on div "Req 15/7" at bounding box center [301, 158] width 431 height 19
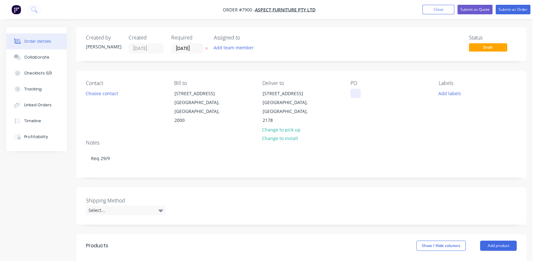
click at [354, 93] on div at bounding box center [355, 93] width 10 height 9
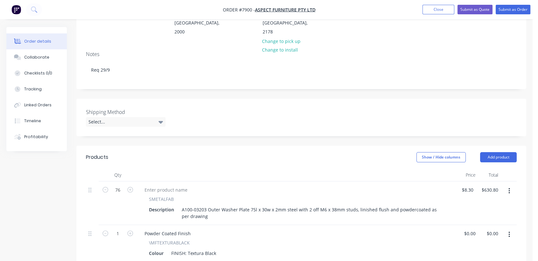
scroll to position [106, 0]
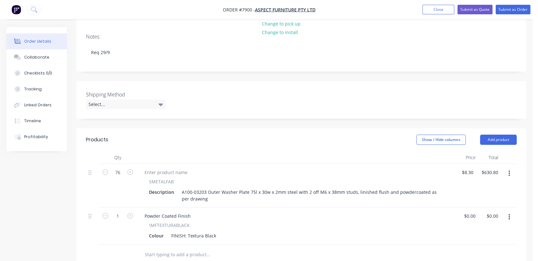
click at [104, 91] on div "Shipping Method Select..." at bounding box center [126, 100] width 80 height 18
click at [102, 100] on div "Select..." at bounding box center [126, 105] width 80 height 10
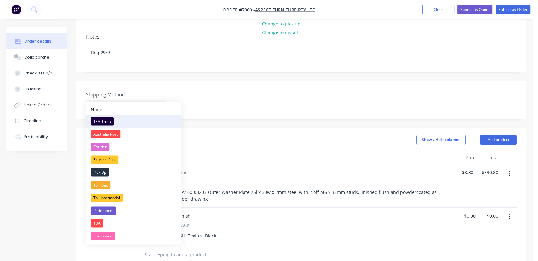
click at [107, 118] on div "TSA Truck" at bounding box center [102, 121] width 23 height 8
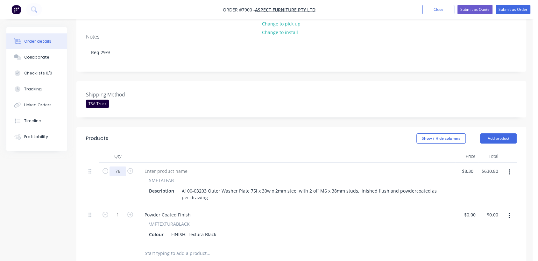
click at [121, 166] on input "76" at bounding box center [118, 171] width 17 height 10
type input "24"
type input "$199.20"
click at [466, 166] on input "8.3" at bounding box center [468, 170] width 15 height 9
type input "$10.70"
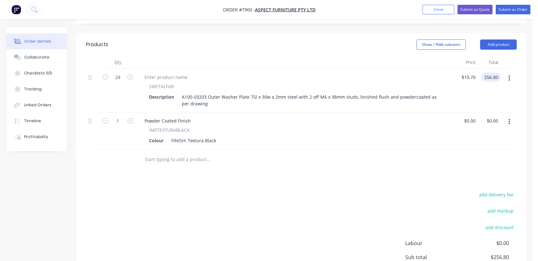
scroll to position [212, 0]
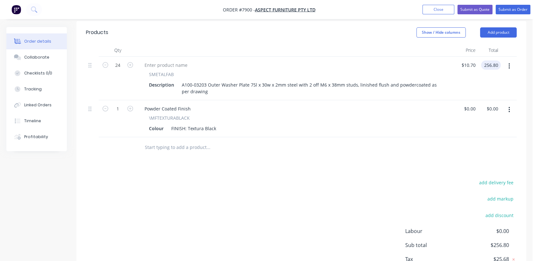
type input "$256.80"
click at [175, 141] on input "text" at bounding box center [208, 147] width 127 height 13
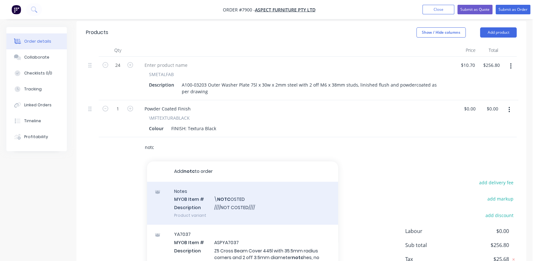
type input "notc"
click at [235, 197] on div "Notes MYOB Item # \ NOTC OSTED Description ////NOT COSTED//// Product variant" at bounding box center [242, 203] width 191 height 43
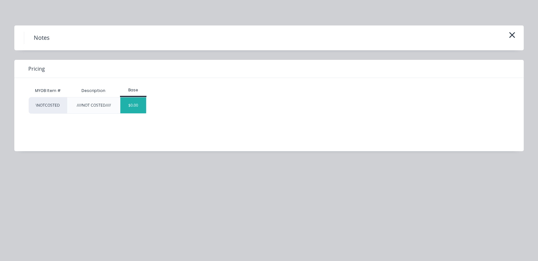
click at [135, 99] on div "$0.00" at bounding box center [133, 105] width 26 height 16
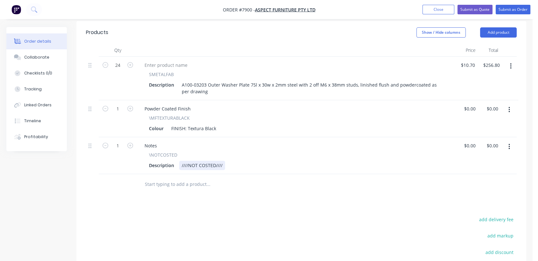
click at [223, 161] on div "////NOT COSTED////" at bounding box center [202, 165] width 46 height 9
type input "$0.00"
click at [44, 56] on div "Collaborate" at bounding box center [36, 57] width 25 height 6
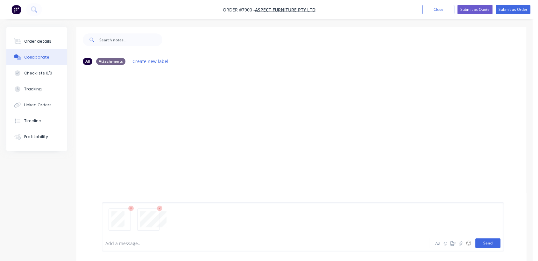
click at [484, 240] on button "Send" at bounding box center [487, 243] width 25 height 10
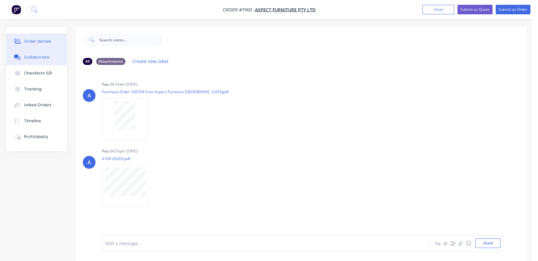
click at [48, 42] on div "Order details" at bounding box center [37, 42] width 27 height 6
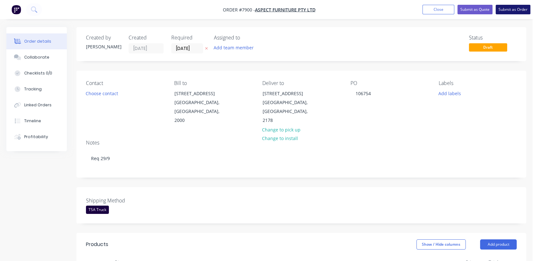
click at [526, 6] on button "Submit as Order" at bounding box center [513, 10] width 35 height 10
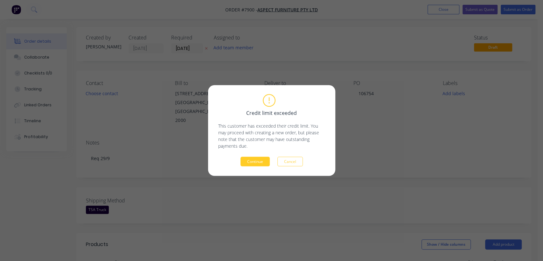
click at [252, 158] on button "Continue" at bounding box center [255, 162] width 29 height 10
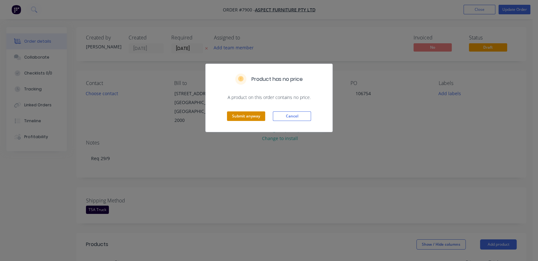
click at [235, 113] on button "Submit anyway" at bounding box center [246, 116] width 38 height 10
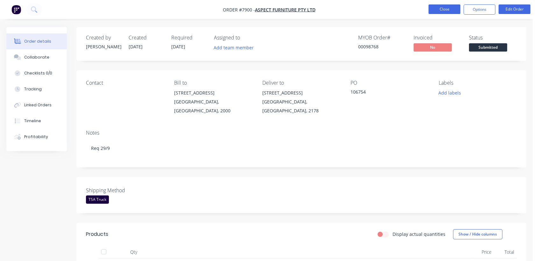
click at [440, 7] on button "Close" at bounding box center [444, 9] width 32 height 10
